Goal: Information Seeking & Learning: Check status

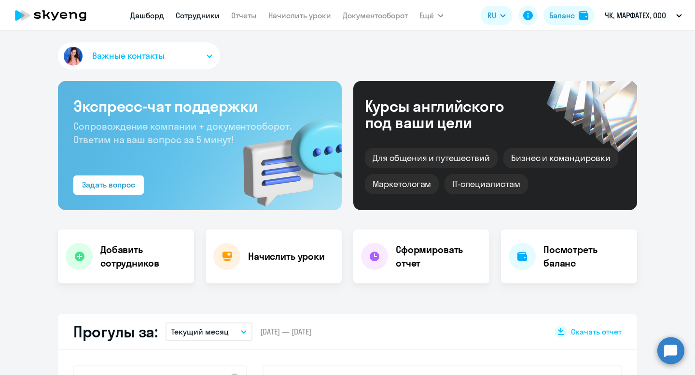
click at [201, 14] on link "Сотрудники" at bounding box center [198, 16] width 44 height 10
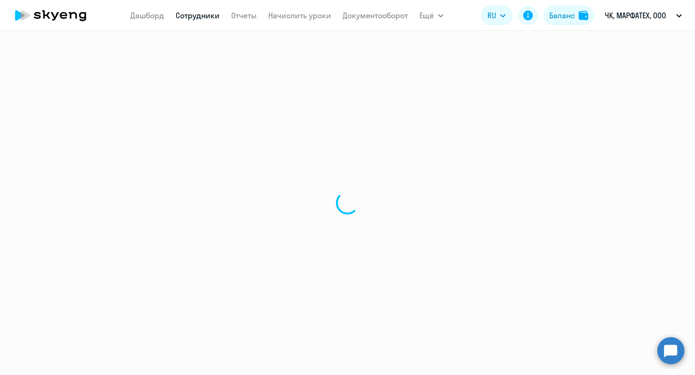
select select "30"
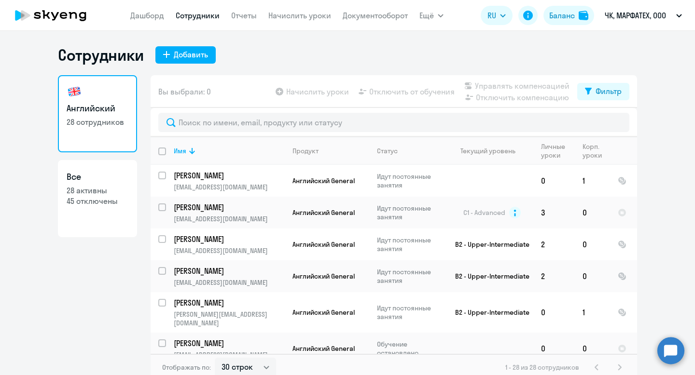
scroll to position [6, 0]
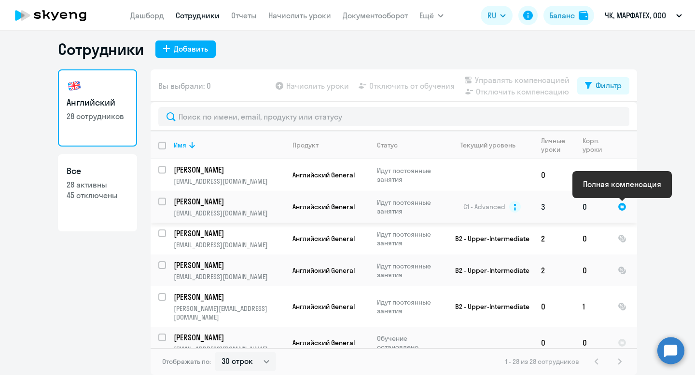
click at [622, 203] on div at bounding box center [621, 207] width 9 height 9
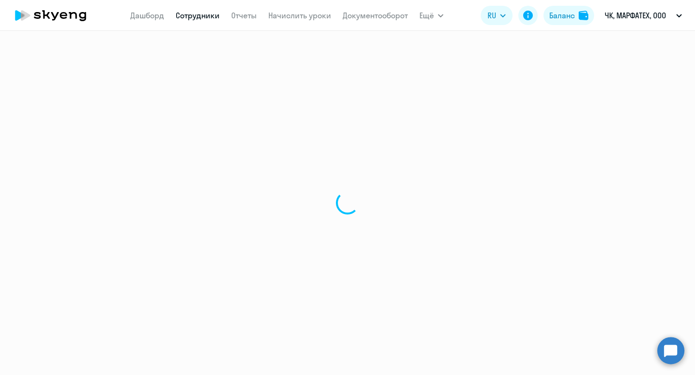
select select "english"
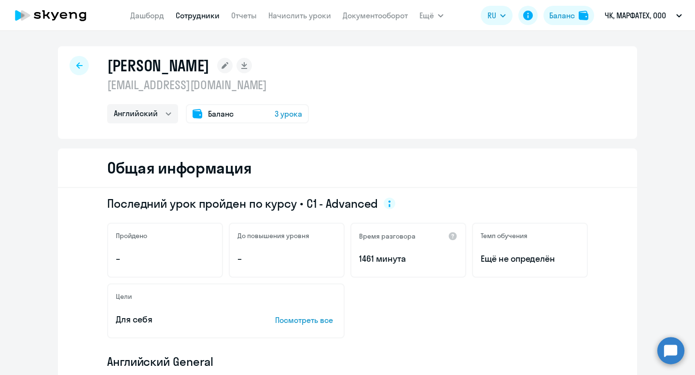
click at [297, 113] on span "3 урока" at bounding box center [287, 114] width 27 height 12
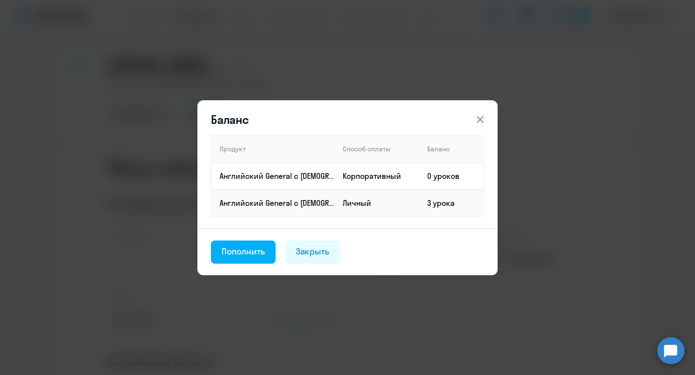
click at [345, 177] on td "Корпоративный" at bounding box center [377, 176] width 84 height 27
click at [310, 198] on p "Английский General с [DEMOGRAPHIC_DATA] преподавателем" at bounding box center [276, 203] width 115 height 11
click at [301, 206] on p "Английский General с [DEMOGRAPHIC_DATA] преподавателем" at bounding box center [276, 203] width 115 height 11
click at [303, 167] on td "Английский General с [DEMOGRAPHIC_DATA] преподавателем" at bounding box center [272, 176] width 123 height 27
click at [482, 111] on button at bounding box center [479, 119] width 19 height 19
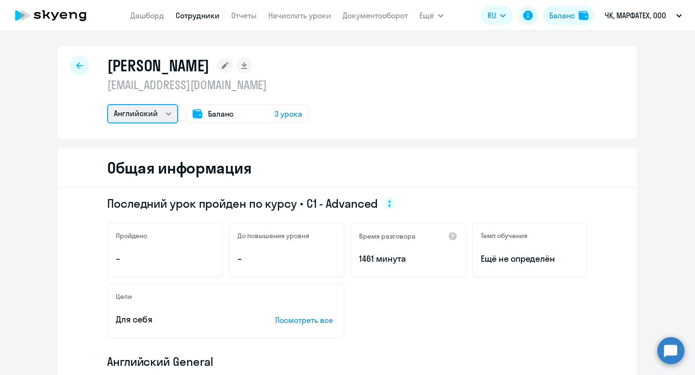
click at [171, 116] on select "Английский" at bounding box center [142, 113] width 71 height 19
click at [107, 104] on select "Английский" at bounding box center [142, 113] width 71 height 19
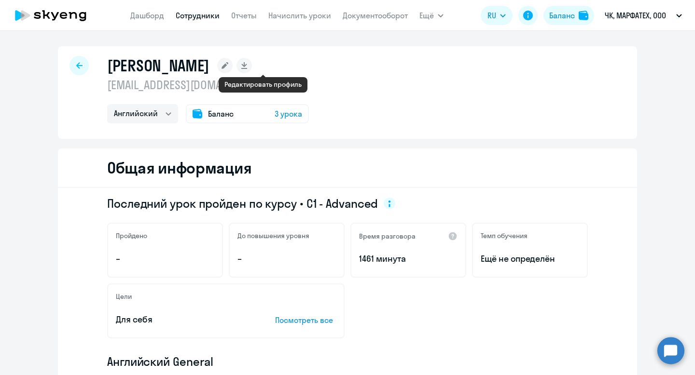
click at [228, 67] on icon at bounding box center [224, 65] width 7 height 7
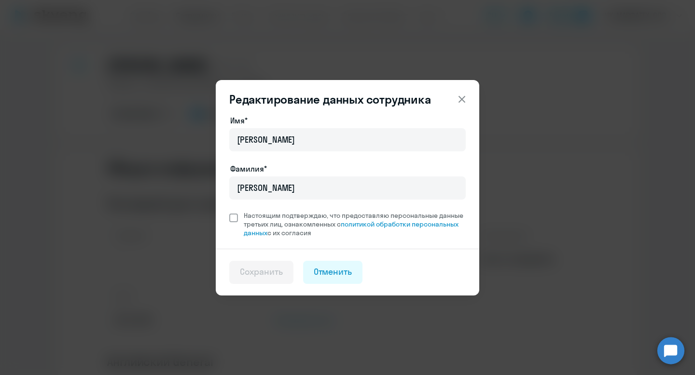
click at [318, 225] on span "Настоящим подтверждаю, что предоставляю персональные данные третьих лиц, ознако…" at bounding box center [355, 224] width 222 height 26
click at [229, 211] on input "Настоящим подтверждаю, что предоставляю персональные данные третьих лиц, ознако…" at bounding box center [229, 211] width 0 height 0
checkbox input "true"
click at [261, 278] on button "Сохранить" at bounding box center [261, 272] width 64 height 23
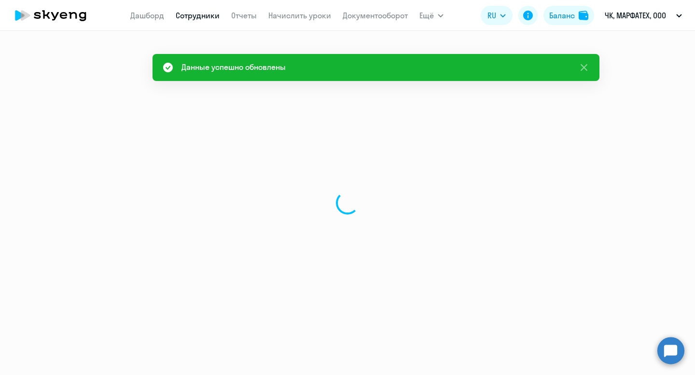
select select "english"
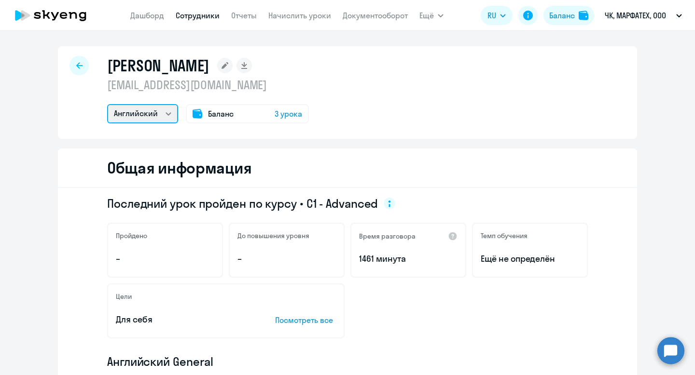
click at [169, 117] on select "Английский" at bounding box center [142, 113] width 71 height 19
click at [289, 111] on span "3 урока" at bounding box center [287, 114] width 27 height 12
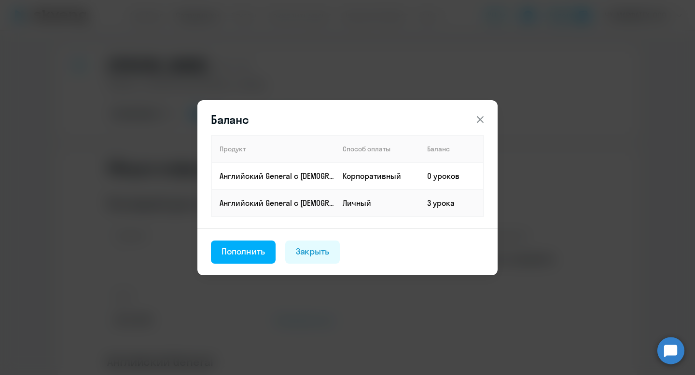
click at [314, 84] on div "Баланс Продукт Способ оплаты Баланс Английский General с [DEMOGRAPHIC_DATA] пре…" at bounding box center [347, 188] width 467 height 270
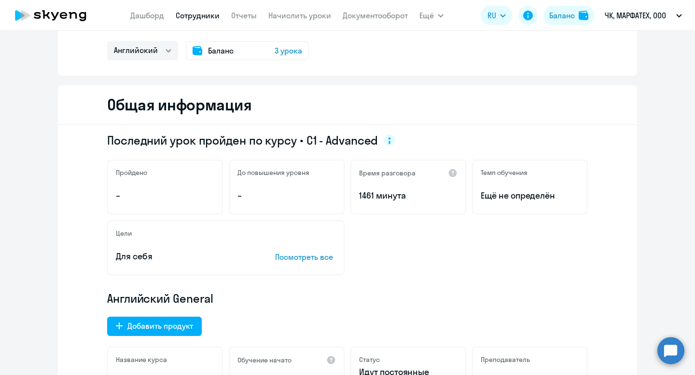
scroll to position [80, 0]
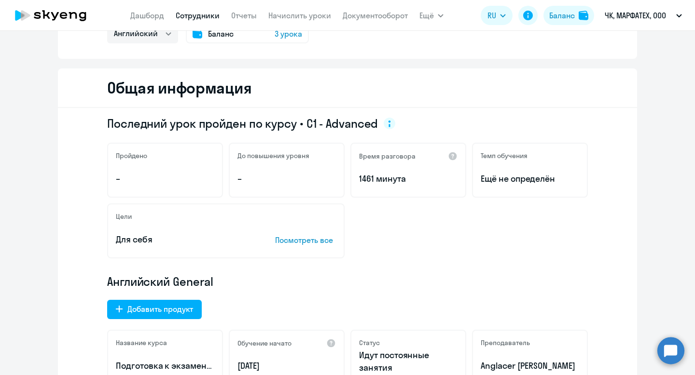
select select "30"
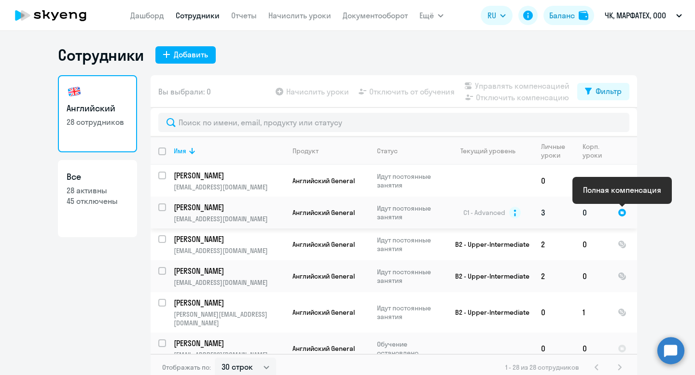
click at [620, 210] on div at bounding box center [621, 212] width 9 height 9
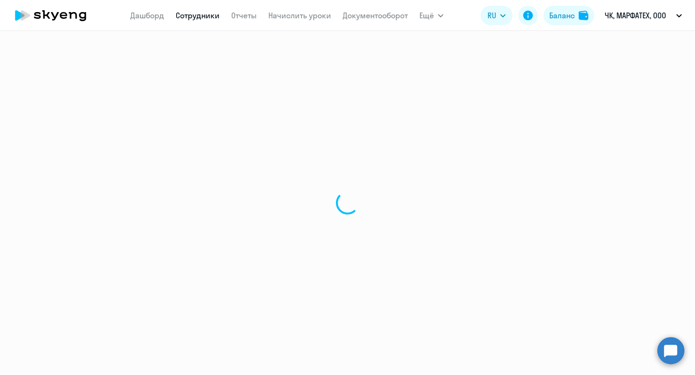
select select "english"
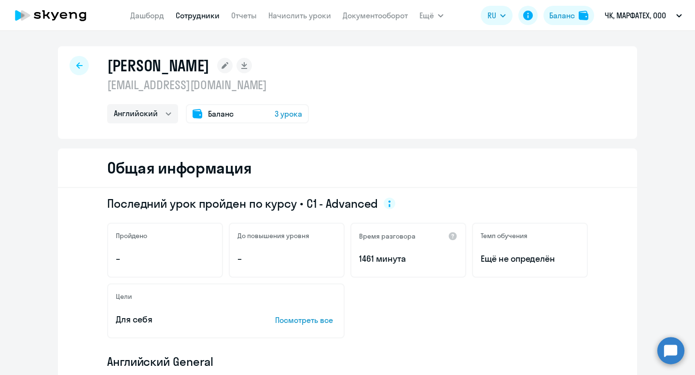
click at [290, 113] on span "3 урока" at bounding box center [287, 114] width 27 height 12
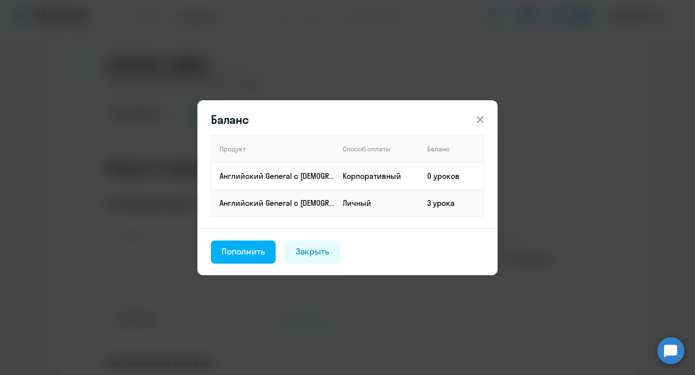
click at [288, 189] on td "Английский General с [DEMOGRAPHIC_DATA] преподавателем" at bounding box center [272, 176] width 123 height 27
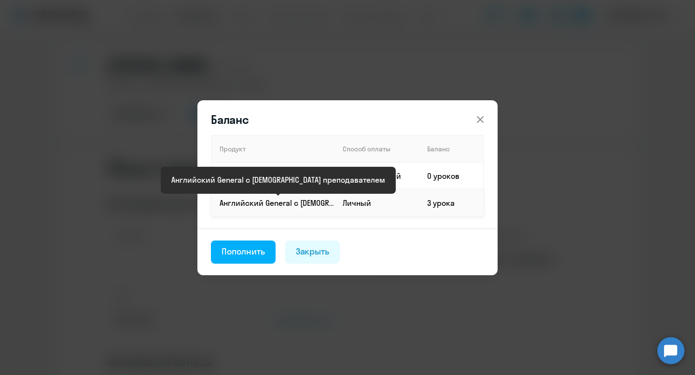
click at [293, 203] on p "Английский General с [DEMOGRAPHIC_DATA] преподавателем" at bounding box center [276, 203] width 115 height 11
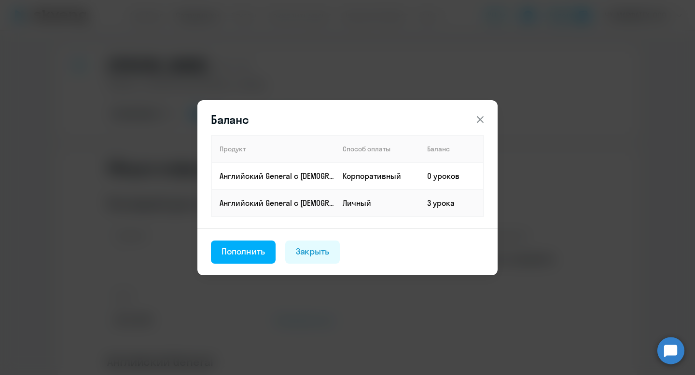
click at [485, 110] on button at bounding box center [479, 119] width 19 height 19
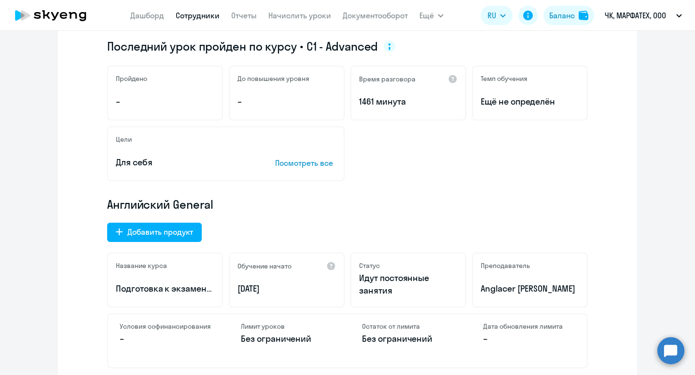
scroll to position [141, 0]
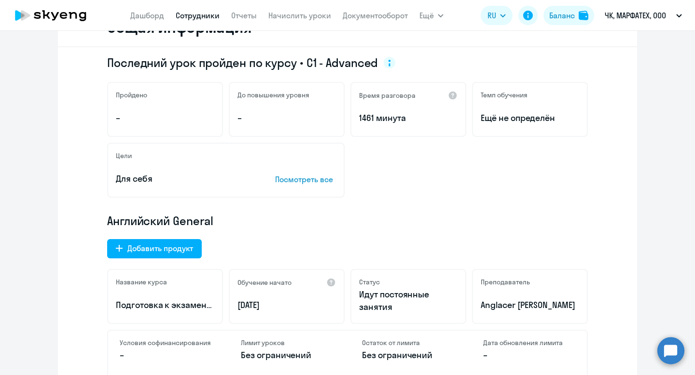
click at [309, 177] on p "Посмотреть все" at bounding box center [305, 180] width 61 height 12
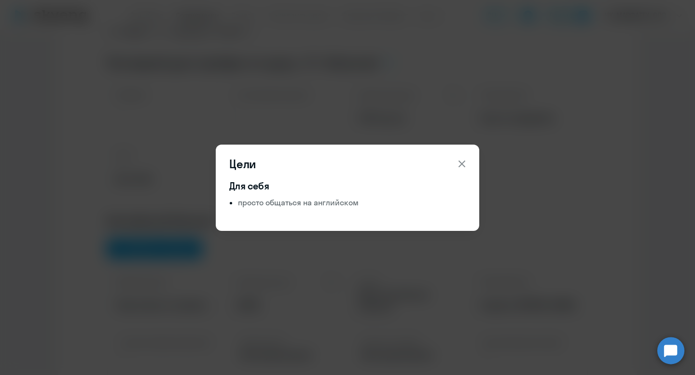
click at [462, 163] on icon at bounding box center [461, 163] width 7 height 7
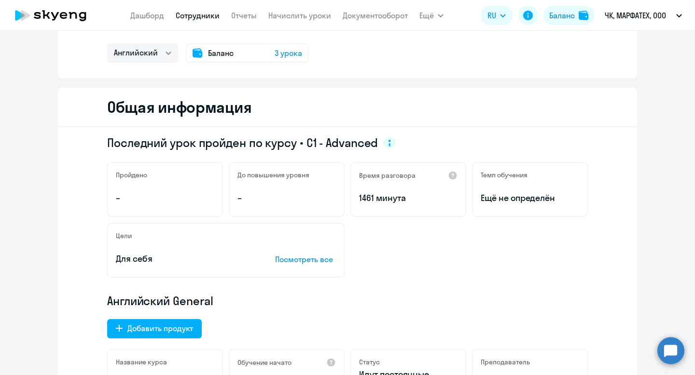
scroll to position [0, 0]
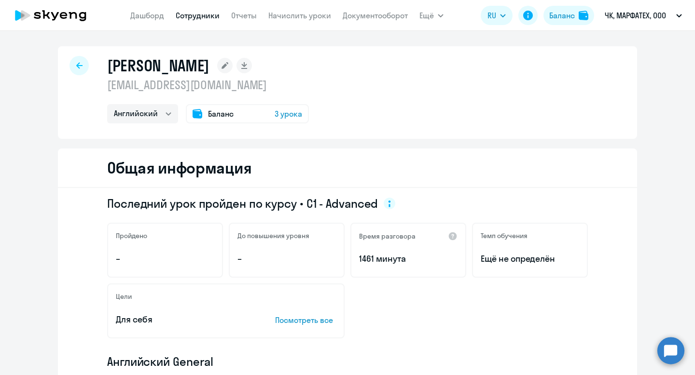
drag, startPoint x: 266, startPoint y: 84, endPoint x: 112, endPoint y: 64, distance: 155.7
click at [112, 64] on div "[PERSON_NAME] [EMAIL_ADDRESS][DOMAIN_NAME] Английский Баланс 3 урока" at bounding box center [208, 90] width 202 height 68
copy div "[PERSON_NAME] [PERSON_NAME][EMAIL_ADDRESS][DOMAIN_NAME]"
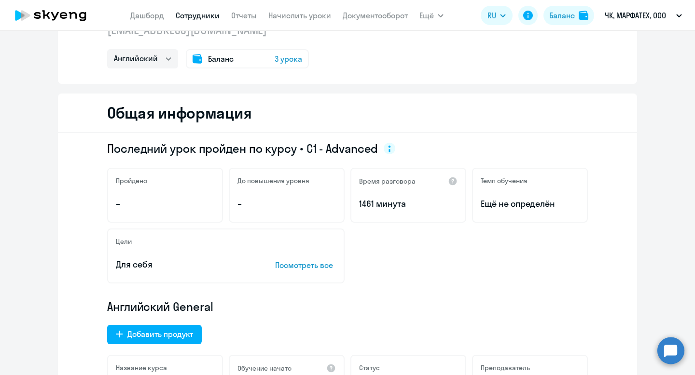
scroll to position [120, 0]
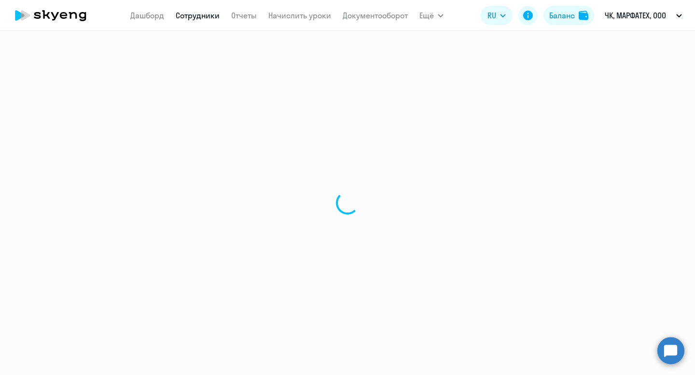
select select "30"
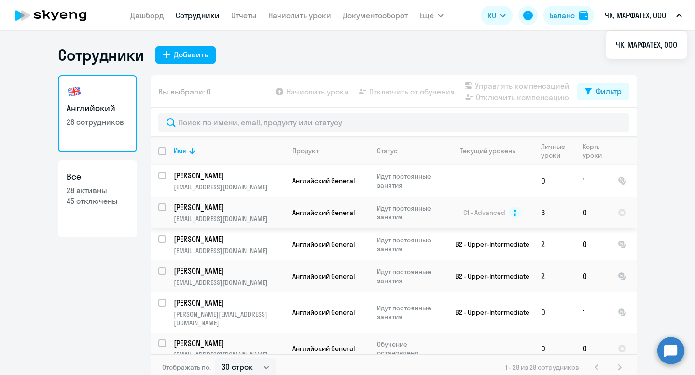
click at [557, 208] on td "3" at bounding box center [553, 213] width 41 height 32
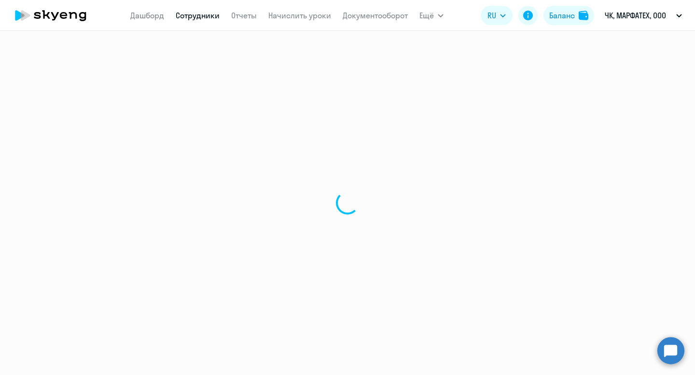
select select "english"
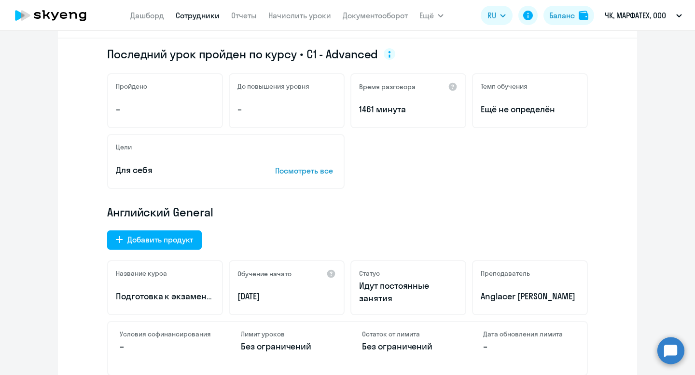
scroll to position [151, 0]
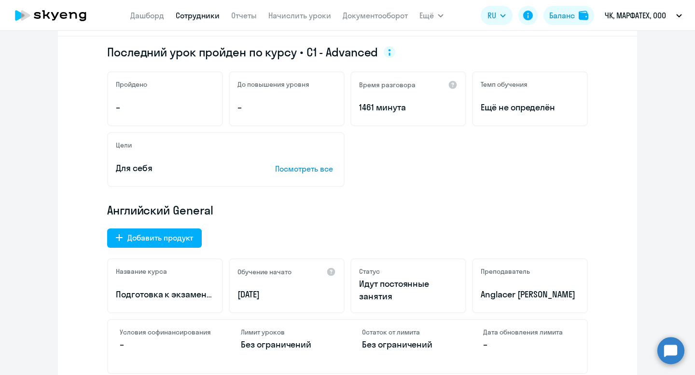
click at [325, 172] on p "Посмотреть все" at bounding box center [305, 169] width 61 height 12
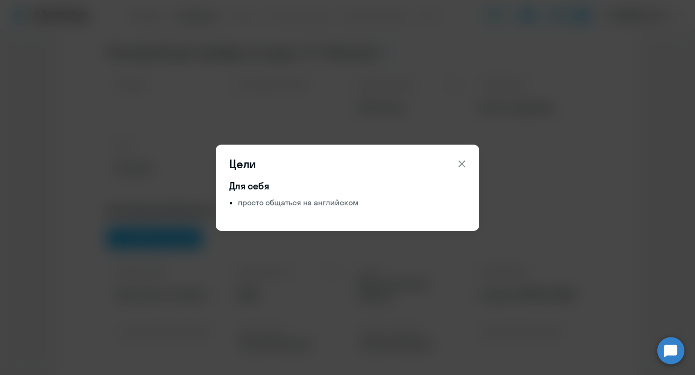
click at [454, 160] on button at bounding box center [461, 163] width 19 height 19
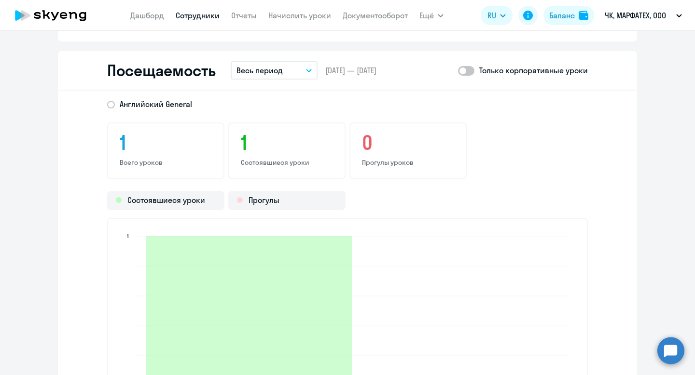
scroll to position [1168, 0]
